Goal: Transaction & Acquisition: Purchase product/service

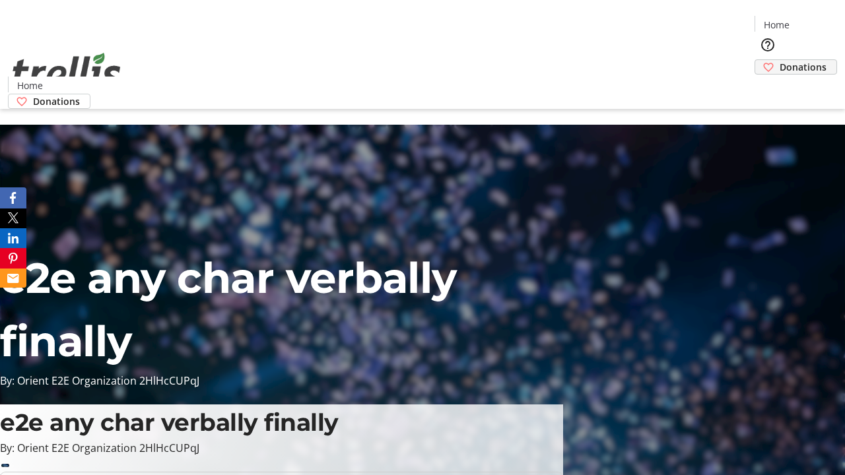
click at [779, 60] on span "Donations" at bounding box center [802, 67] width 47 height 14
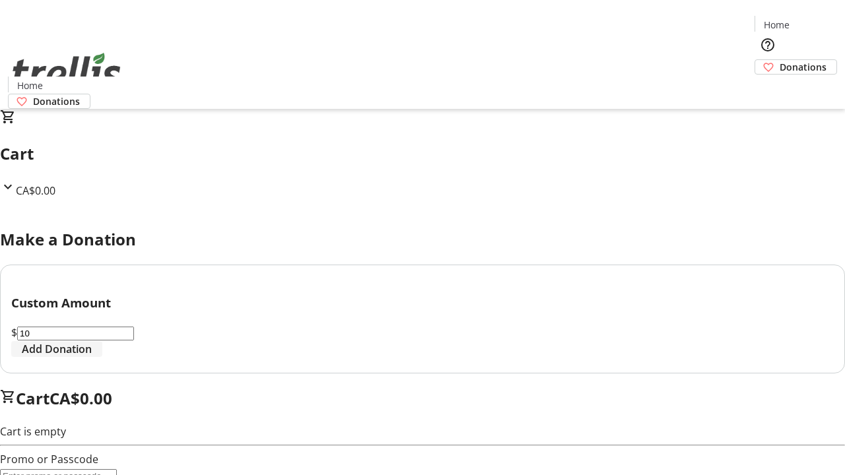
click at [92, 357] on span "Add Donation" at bounding box center [57, 349] width 70 height 16
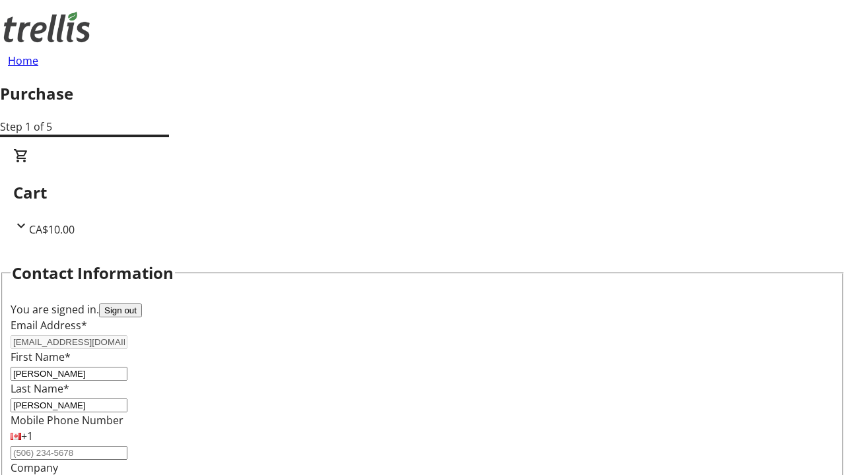
select select "BC"
select select "CA"
type input "Kelowna"
type input "V1Y 0C2"
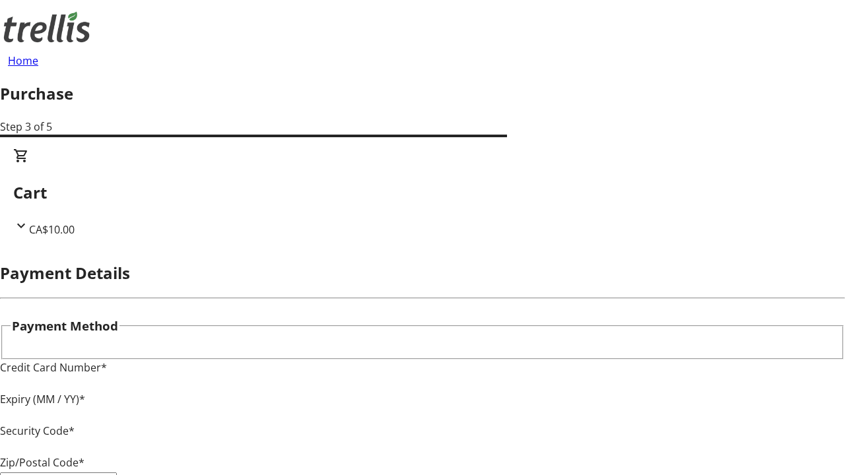
type input "V1Y 0C2"
